Goal: Find specific page/section: Find specific page/section

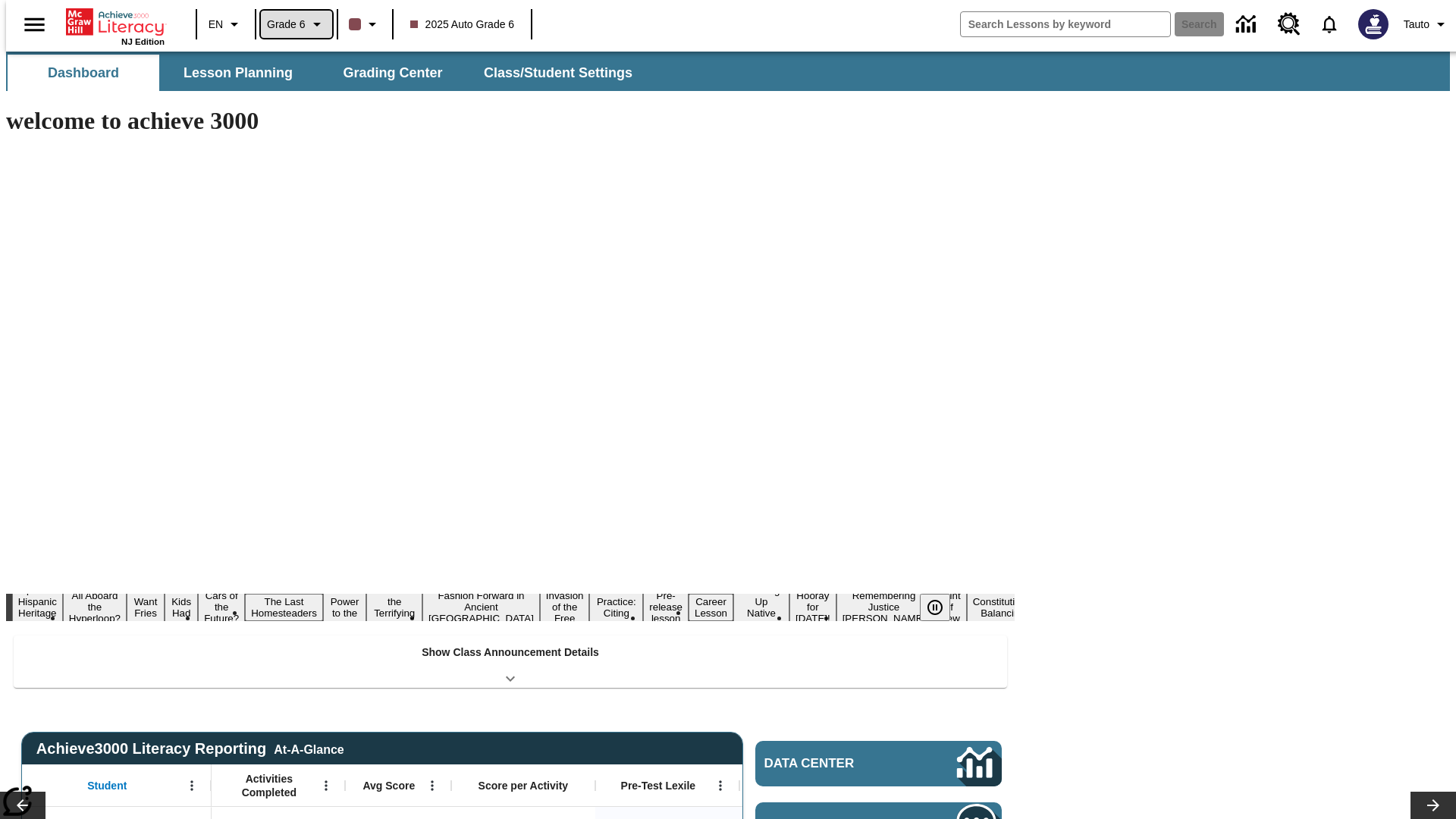
click at [291, 24] on span "Grade 6" at bounding box center [287, 24] width 39 height 16
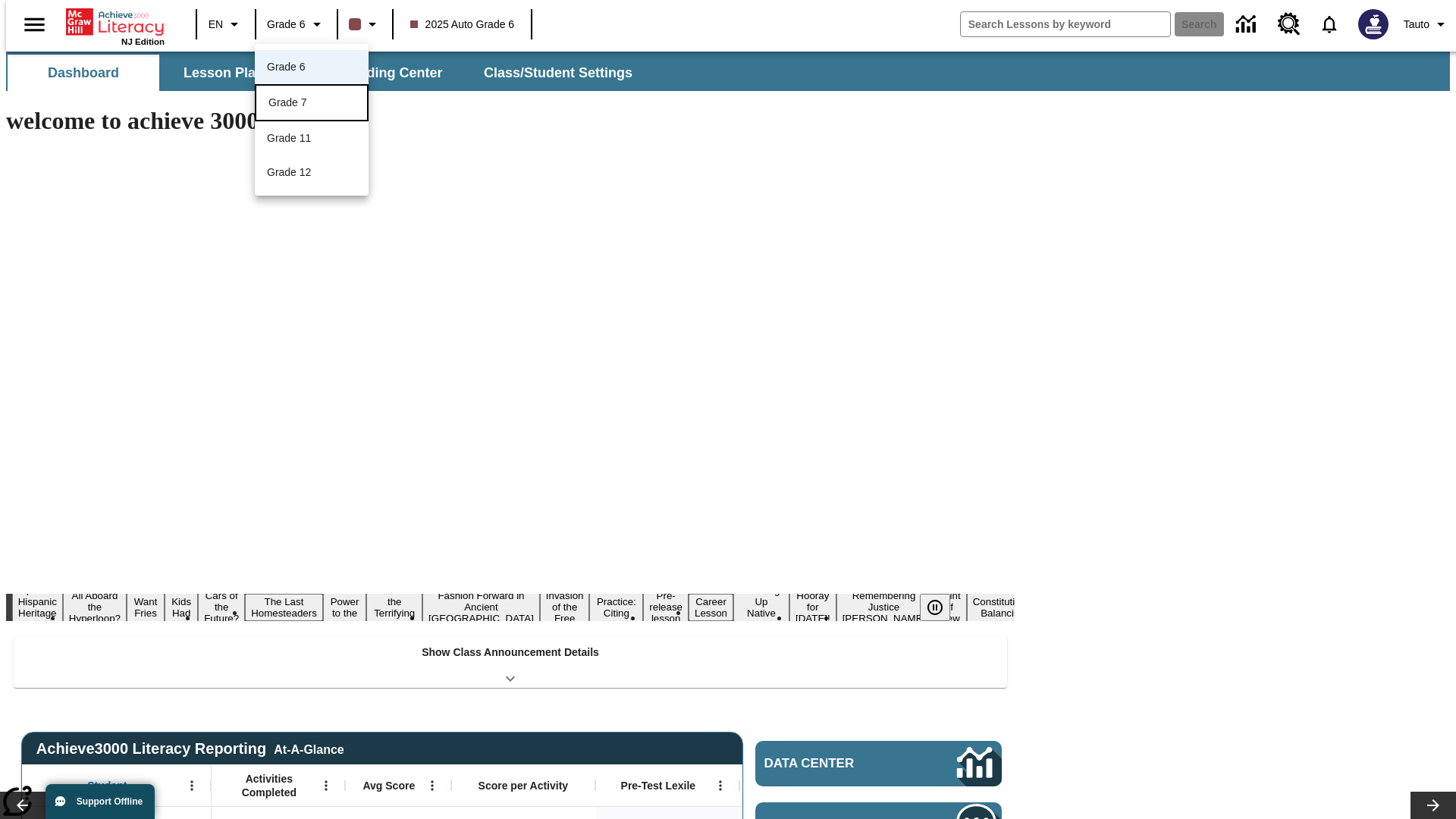
click at [312, 104] on div "Grade 7" at bounding box center [311, 102] width 87 height 16
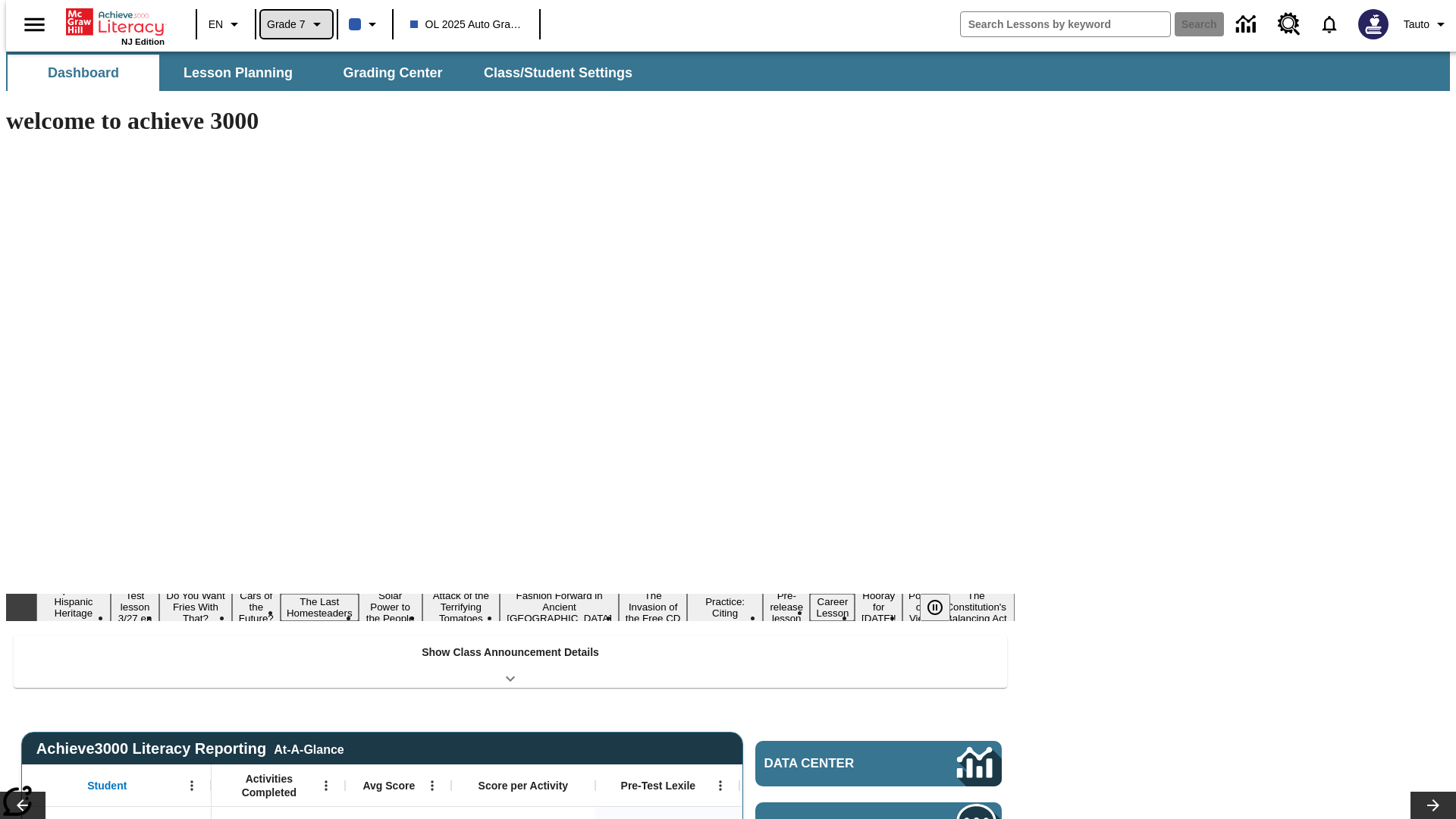
click at [291, 24] on span "Grade 7" at bounding box center [287, 24] width 39 height 16
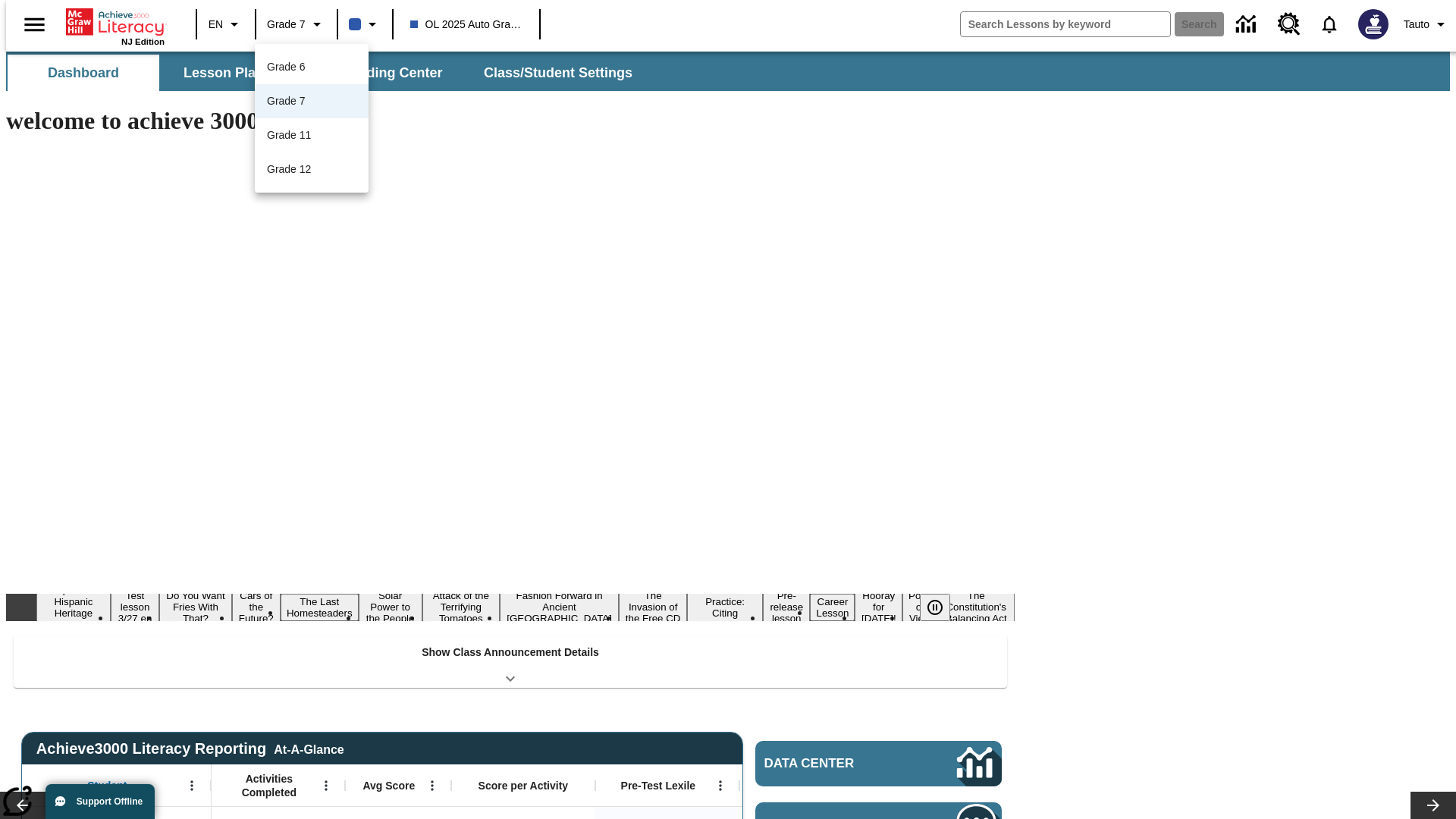
click at [728, 410] on div at bounding box center [728, 410] width 1456 height 819
click at [232, 73] on button "Lesson Planning" at bounding box center [238, 72] width 152 height 36
